Goal: Contribute content

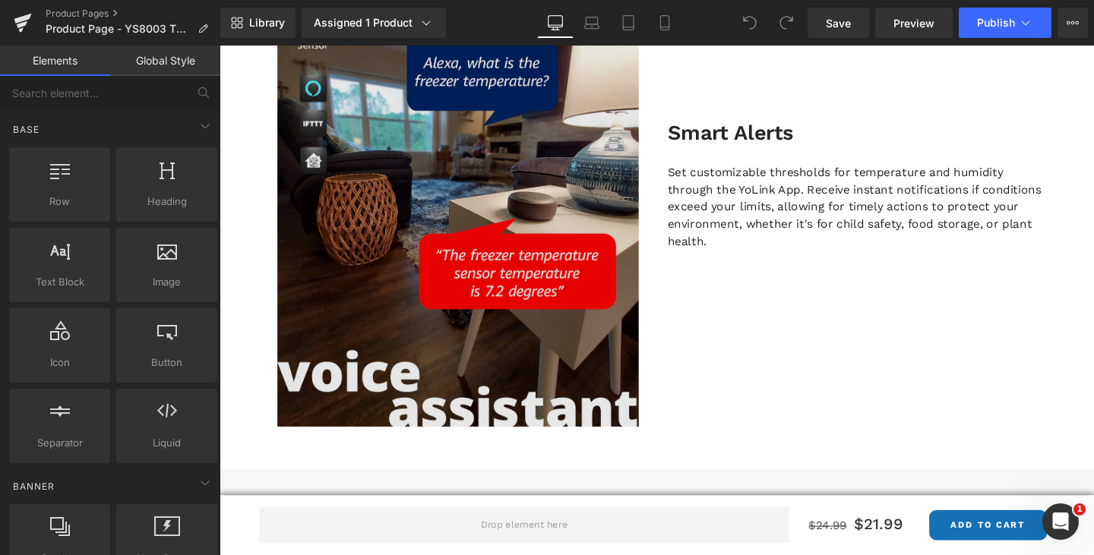
scroll to position [2278, 0]
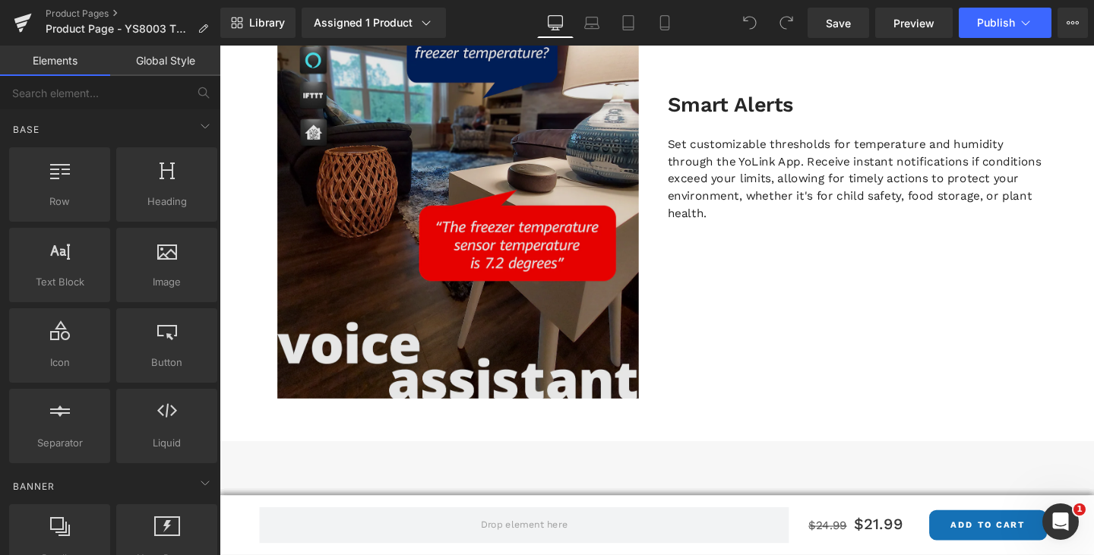
click at [536, 233] on img at bounding box center [470, 164] width 380 height 507
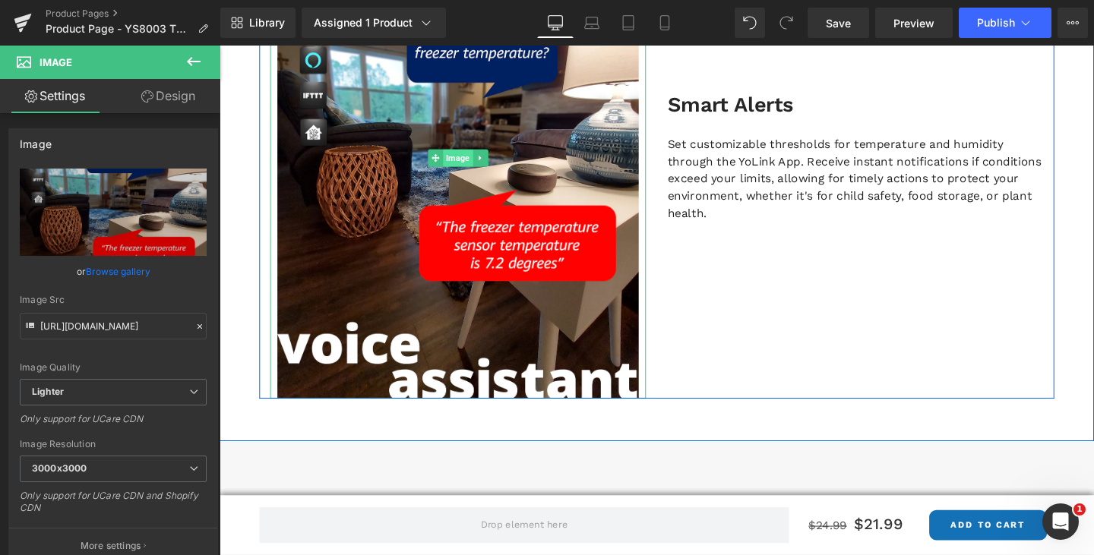
click at [472, 163] on span "Image" at bounding box center [469, 164] width 31 height 18
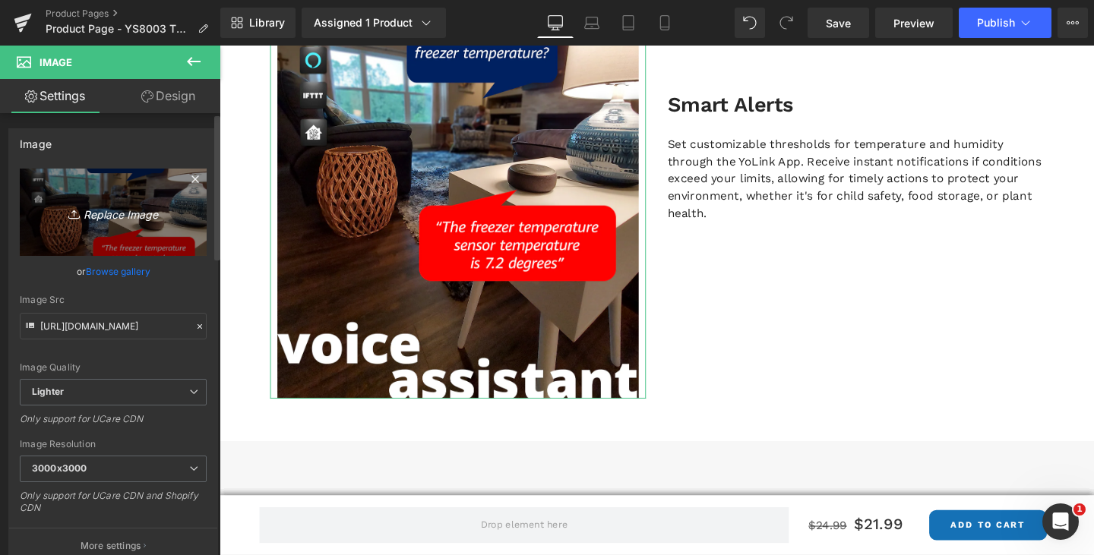
click at [120, 210] on icon "Replace Image" at bounding box center [113, 212] width 122 height 19
type input "C:\fakepath\alexa humidity temperature sensor.JPG"
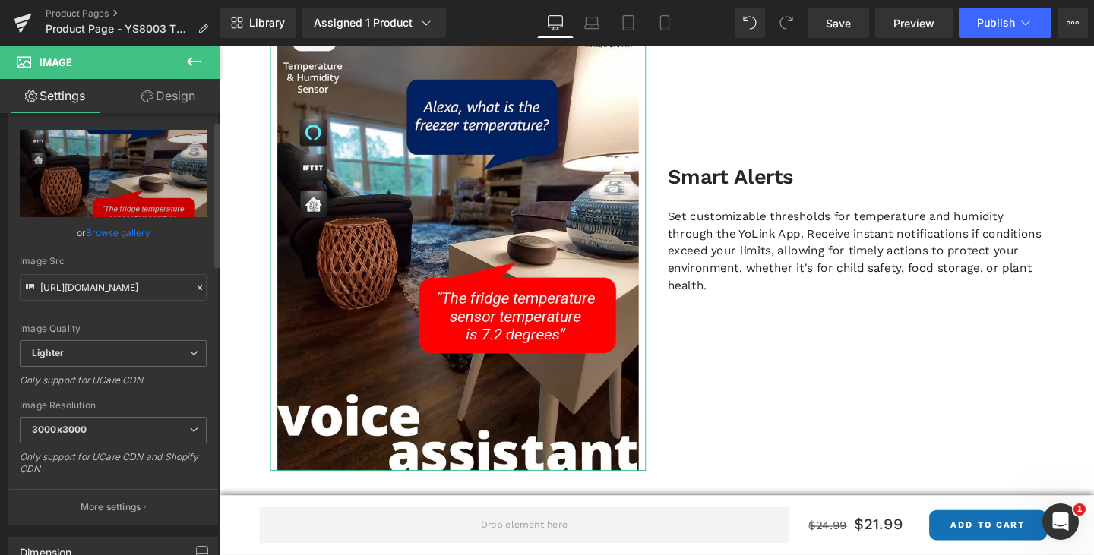
scroll to position [76, 0]
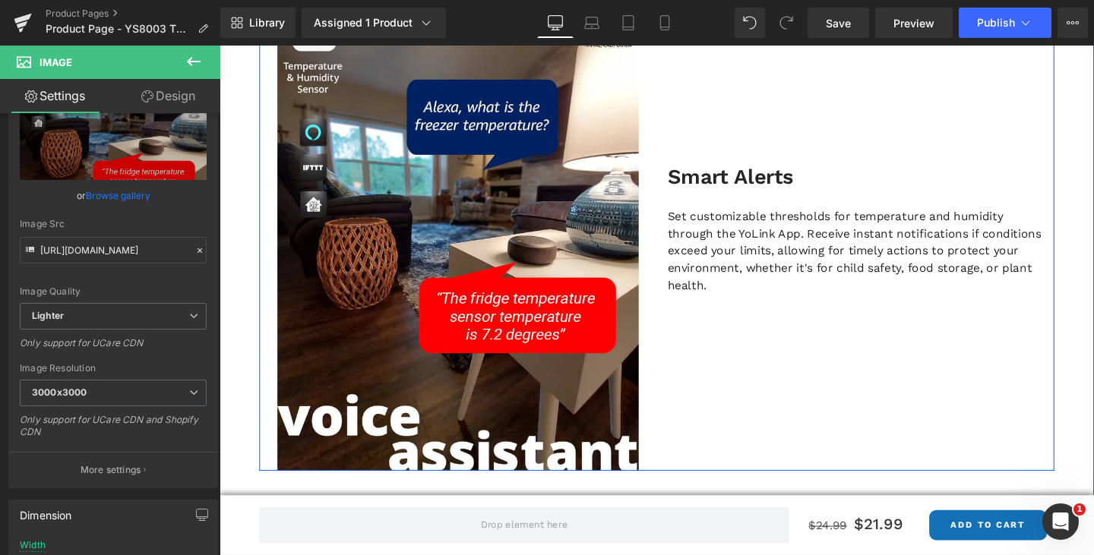
drag, startPoint x: 800, startPoint y: 371, endPoint x: 420, endPoint y: 530, distance: 412.5
click at [800, 371] on div "Smart Alerts Heading Set customizable thresholds for temperature and humidity t…" at bounding box center [888, 240] width 418 height 507
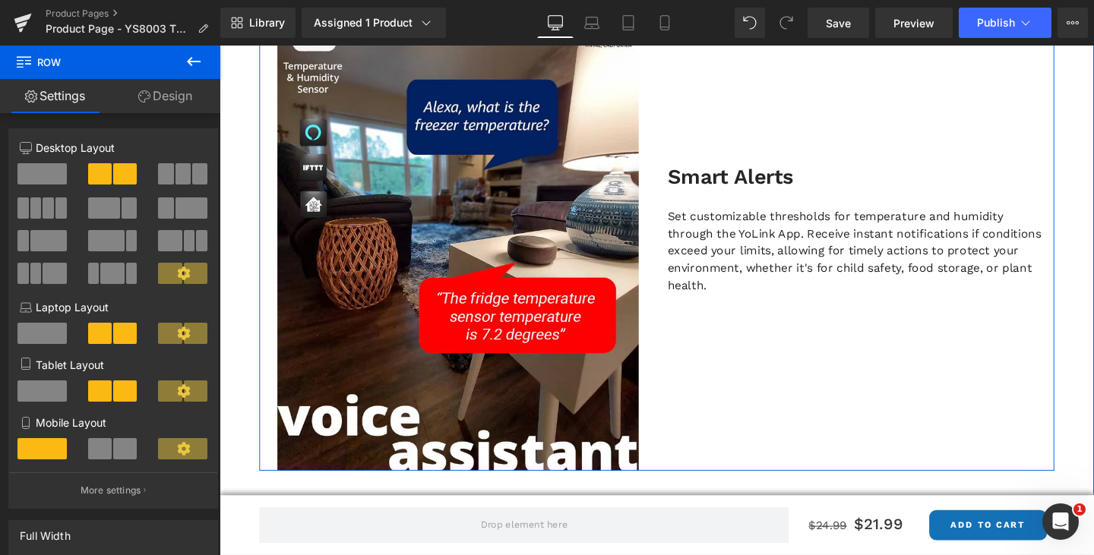
click at [1027, 129] on div "Smart Alerts Heading Set customizable thresholds for temperature and humidity t…" at bounding box center [888, 240] width 418 height 507
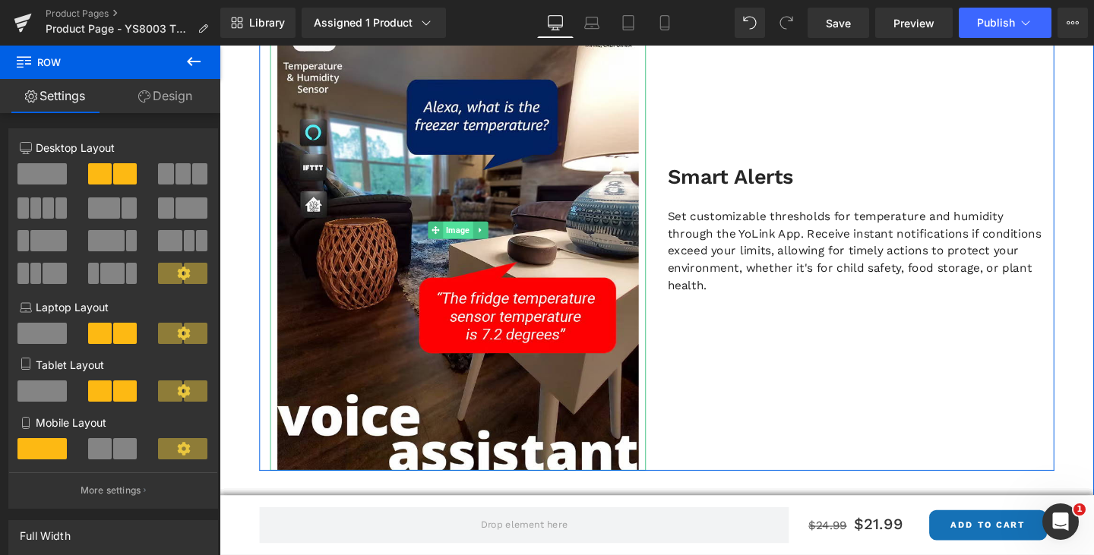
click at [462, 238] on span "Image" at bounding box center [469, 240] width 31 height 18
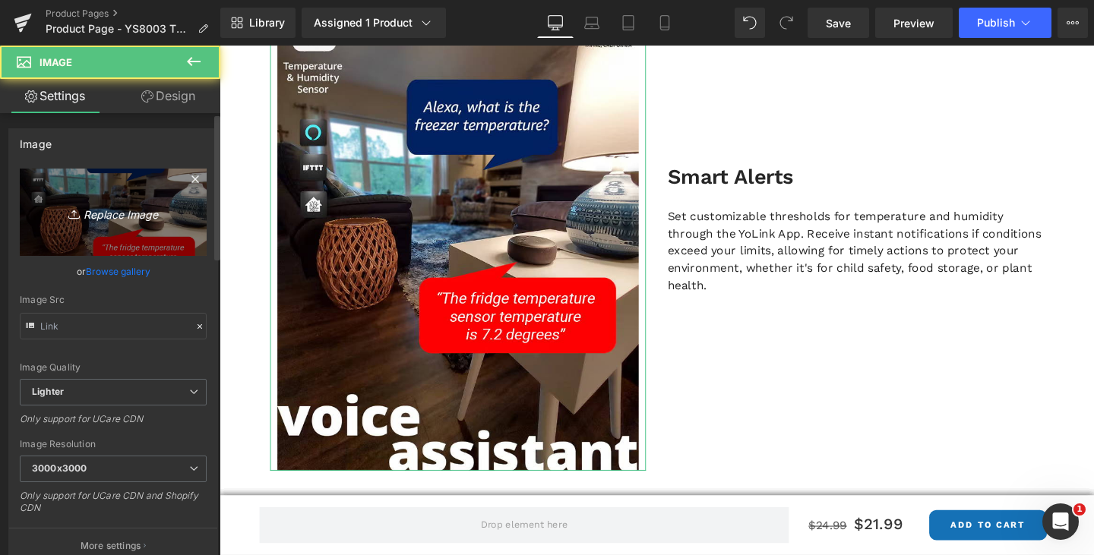
click at [84, 201] on link "Replace Image" at bounding box center [113, 212] width 187 height 87
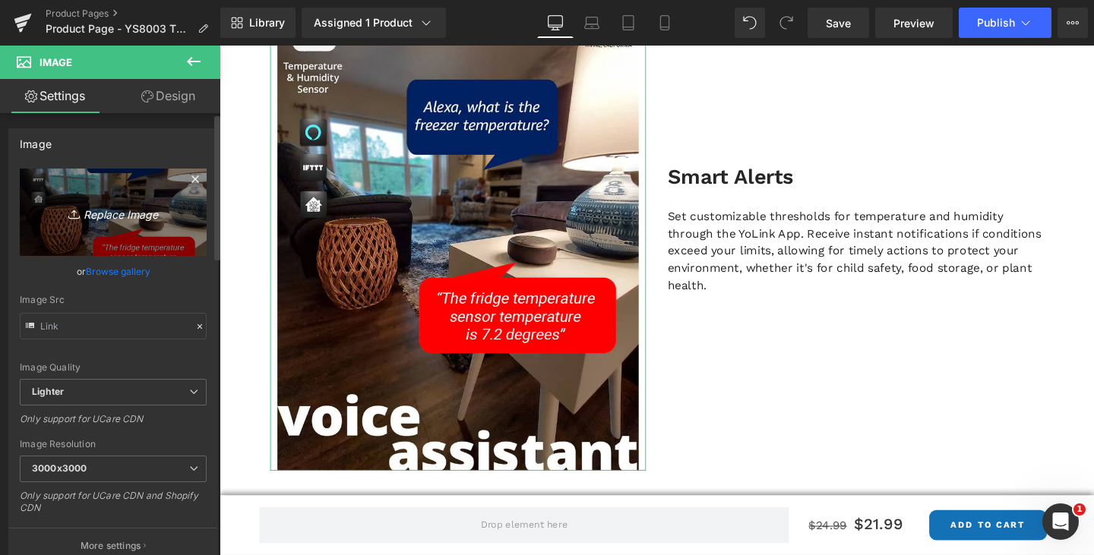
type input "C:\fakepath\alexa humidity temperature sensor.JPG"
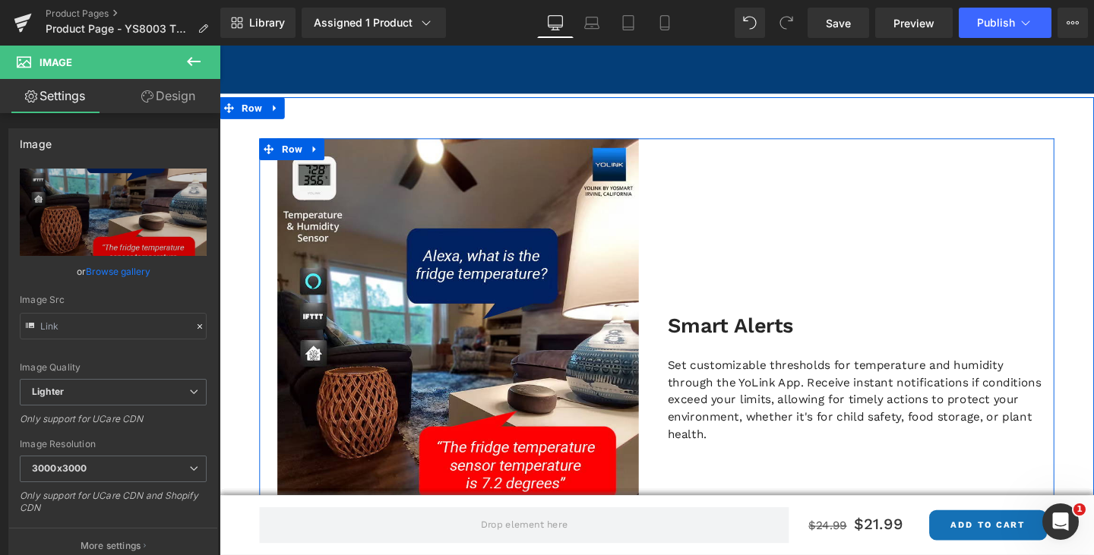
scroll to position [1974, 0]
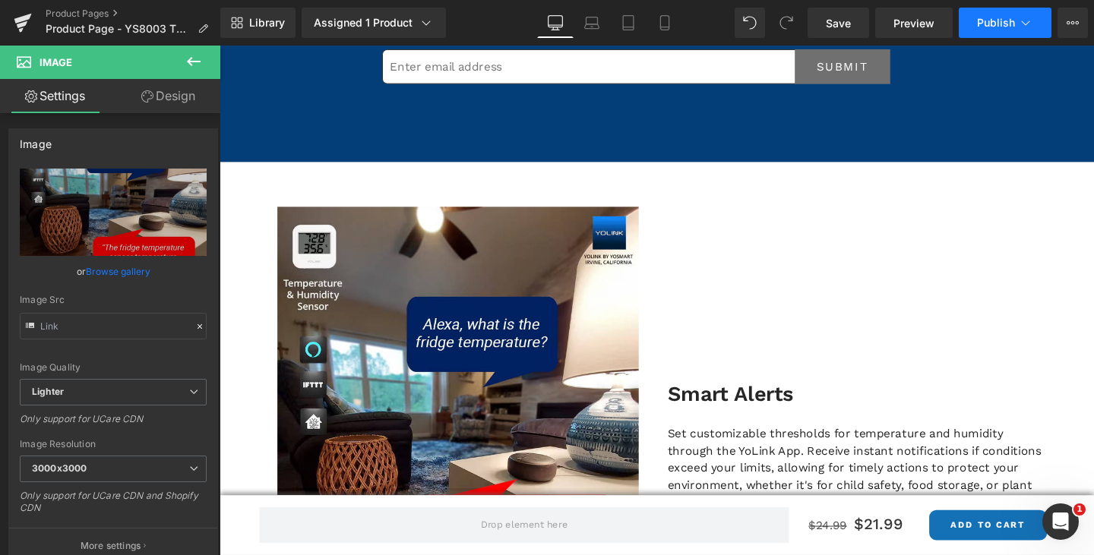
click at [981, 17] on span "Publish" at bounding box center [996, 23] width 38 height 12
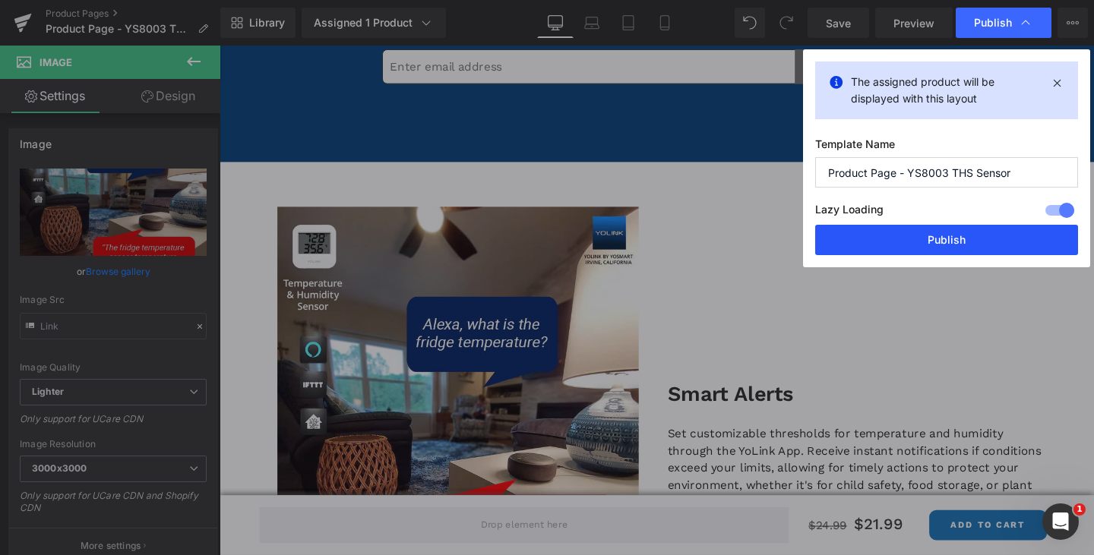
drag, startPoint x: 945, startPoint y: 240, endPoint x: 763, endPoint y: 203, distance: 186.0
click at [945, 240] on button "Publish" at bounding box center [946, 240] width 263 height 30
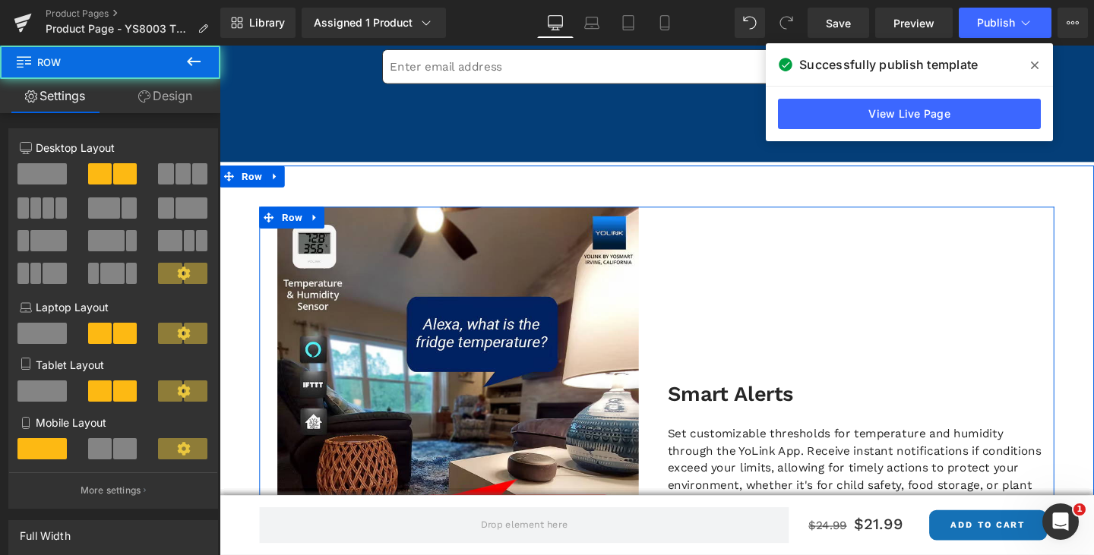
click at [955, 305] on div "Smart Alerts Heading Set customizable thresholds for temperature and humidity t…" at bounding box center [888, 468] width 418 height 507
